Goal: Browse casually

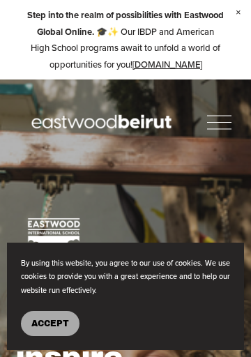
type input "*****"
